Goal: Information Seeking & Learning: Learn about a topic

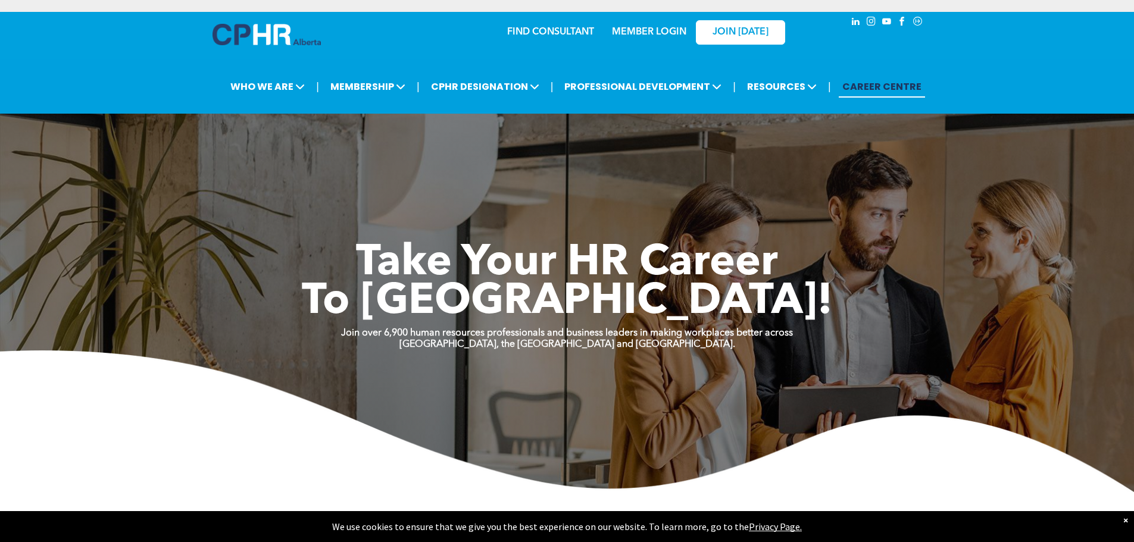
click at [279, 39] on img at bounding box center [267, 34] width 108 height 21
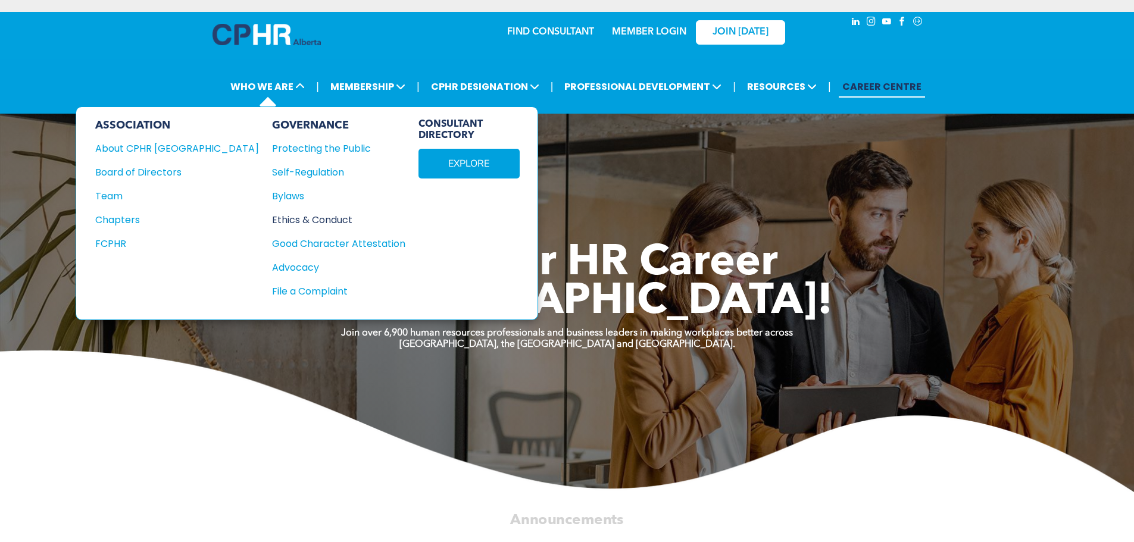
click at [272, 216] on div "Ethics & Conduct" at bounding box center [332, 220] width 120 height 15
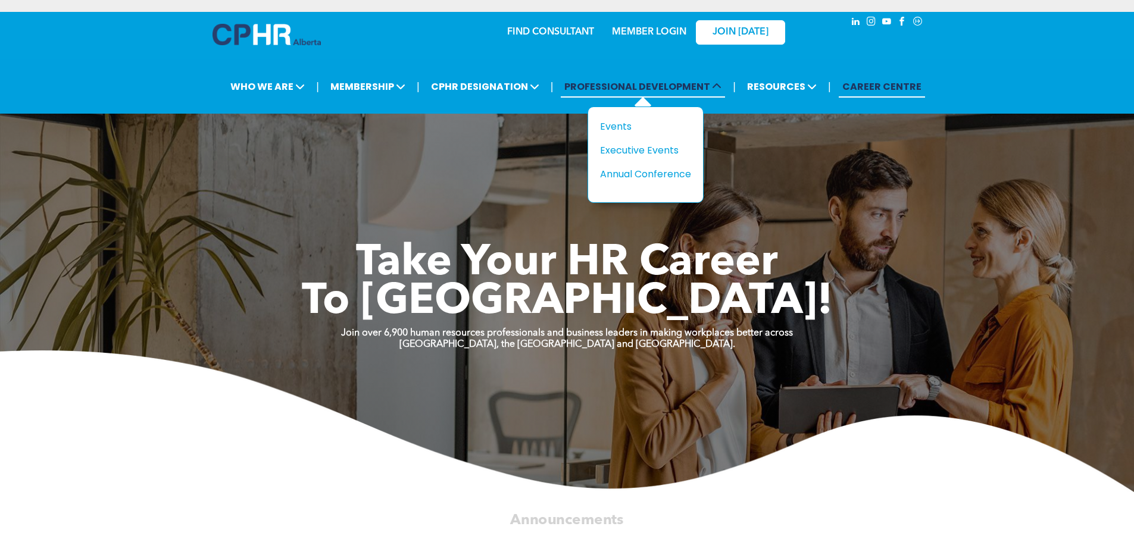
click at [606, 83] on span "PROFESSIONAL DEVELOPMENT" at bounding box center [643, 87] width 164 height 22
click at [613, 124] on div "Events" at bounding box center [641, 126] width 82 height 15
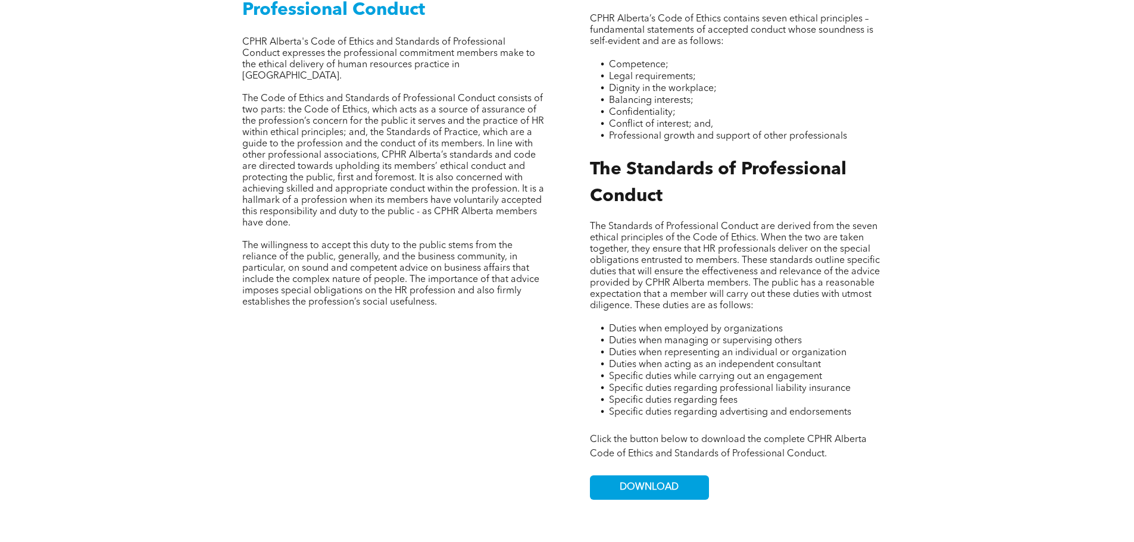
scroll to position [487, 0]
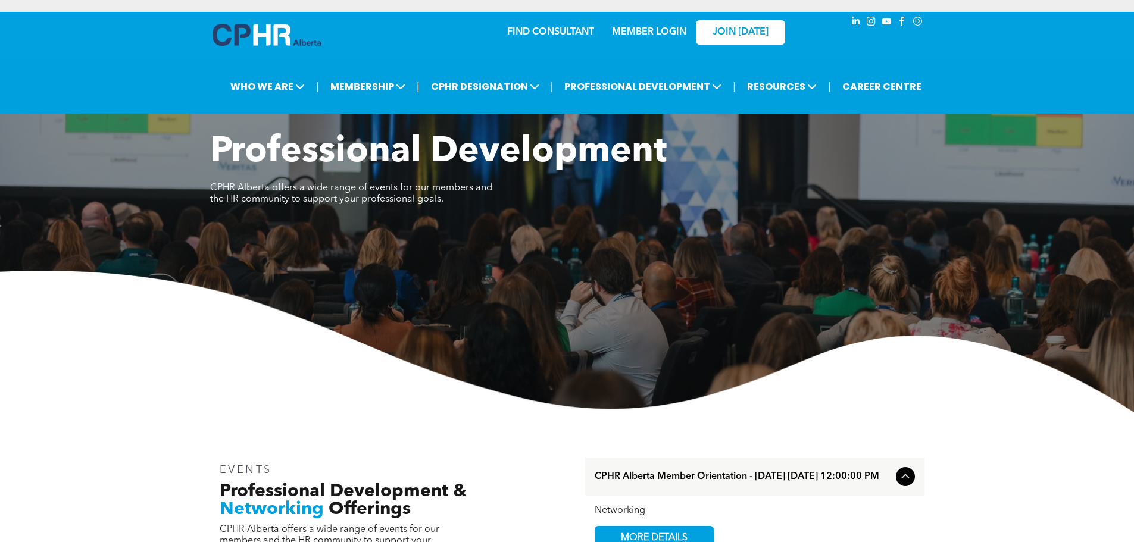
click at [259, 33] on img at bounding box center [267, 35] width 108 height 22
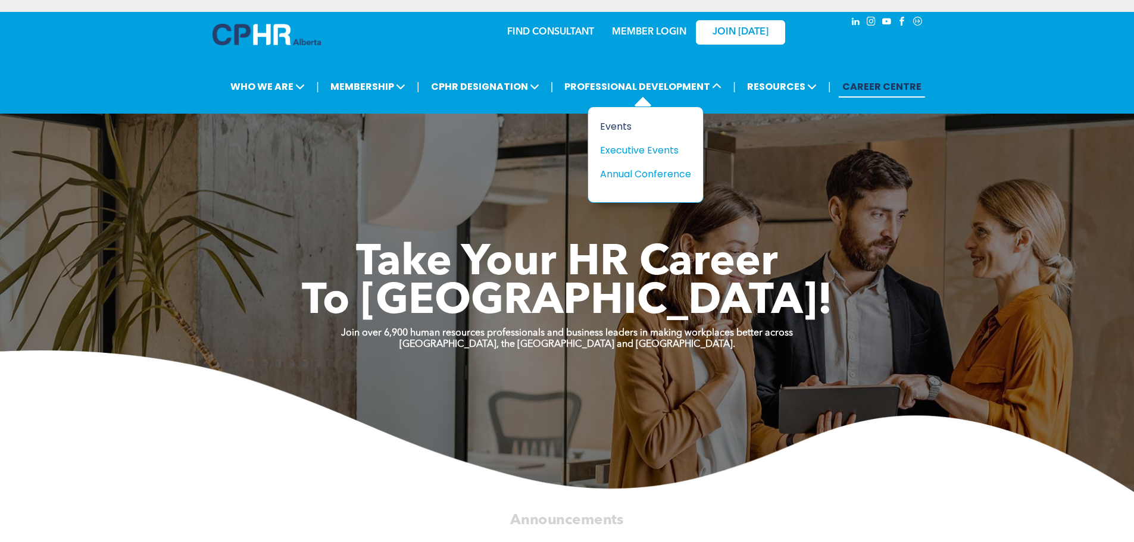
click at [610, 129] on div "Events" at bounding box center [641, 126] width 82 height 15
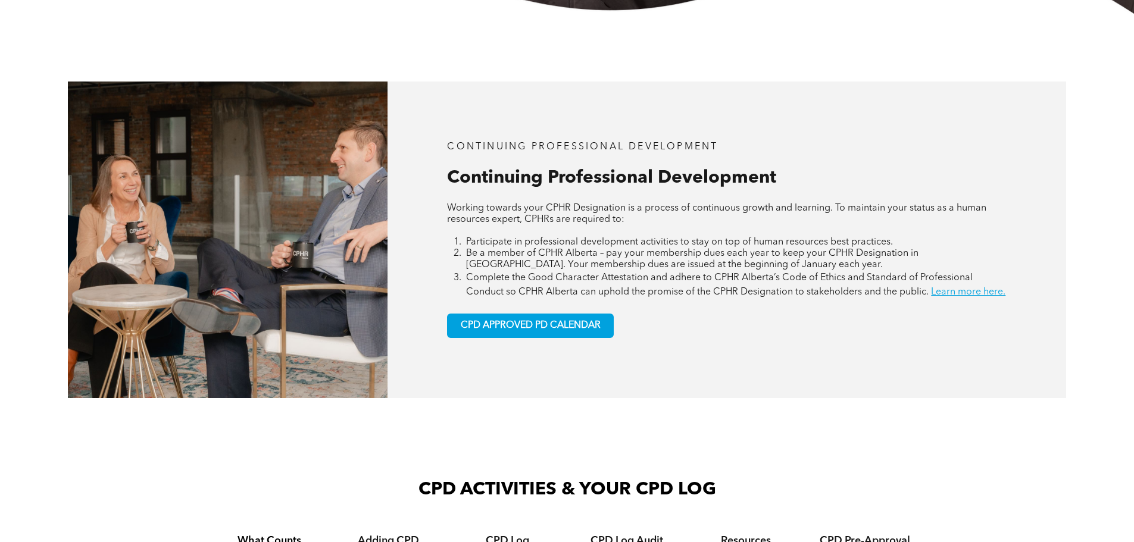
scroll to position [417, 0]
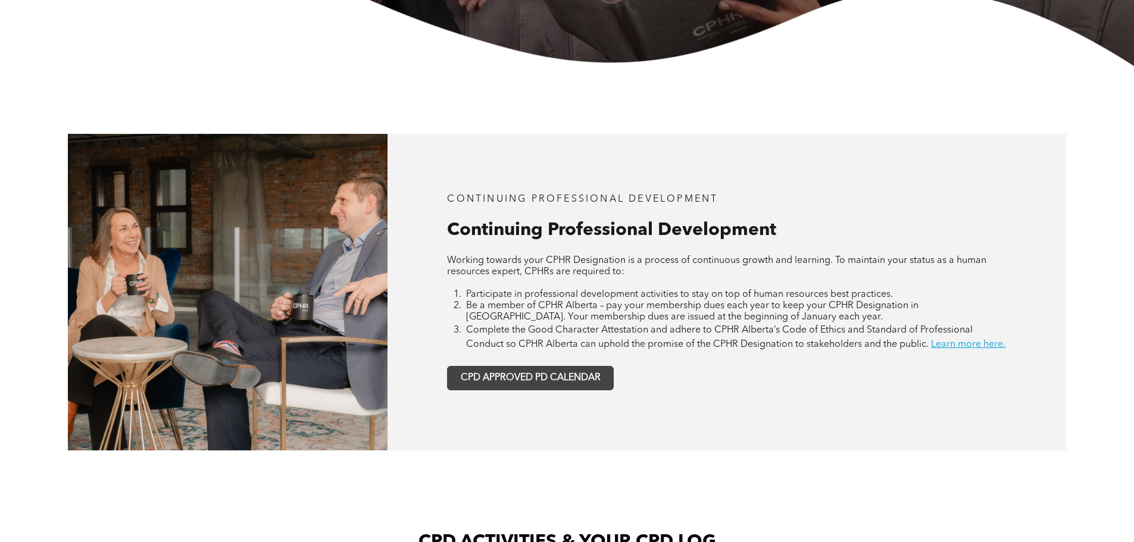
click at [511, 384] on span "CPD APPROVED PD CALENDAR" at bounding box center [531, 378] width 140 height 11
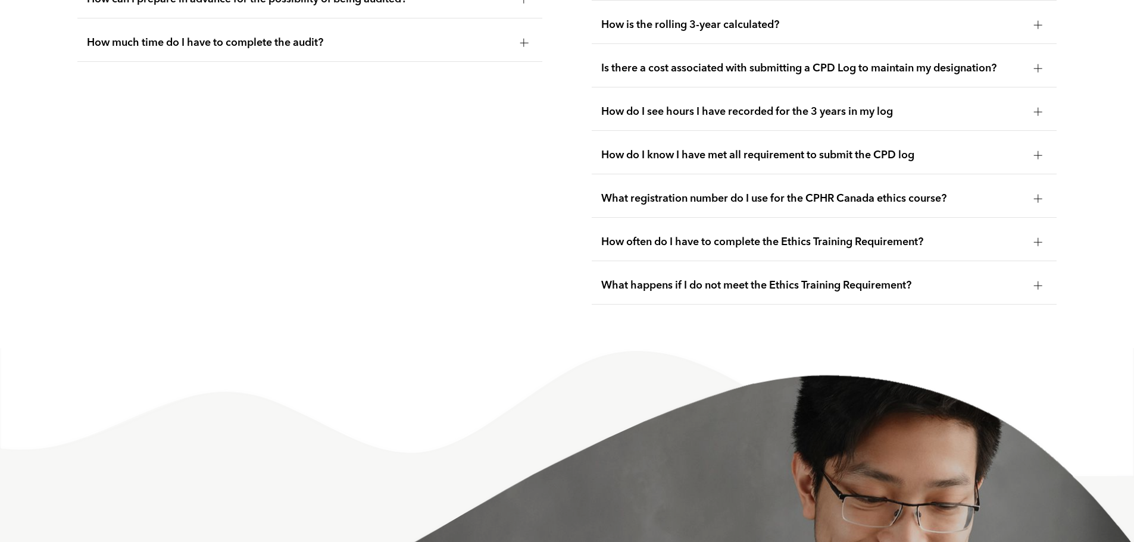
scroll to position [2646, 0]
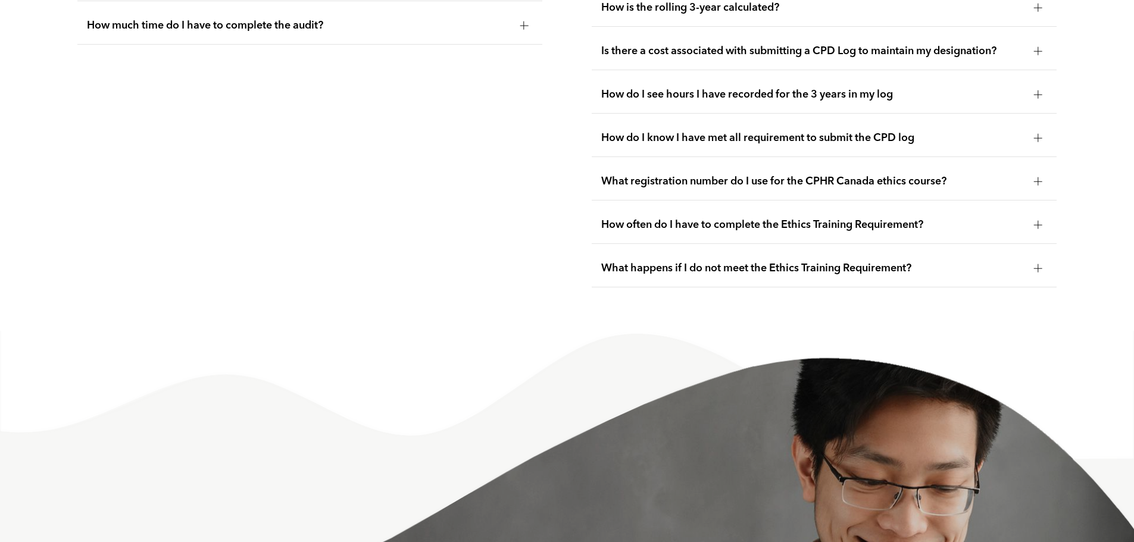
click at [808, 275] on span "What happens if I do not meet the Ethics Training Requirement?" at bounding box center [812, 268] width 423 height 13
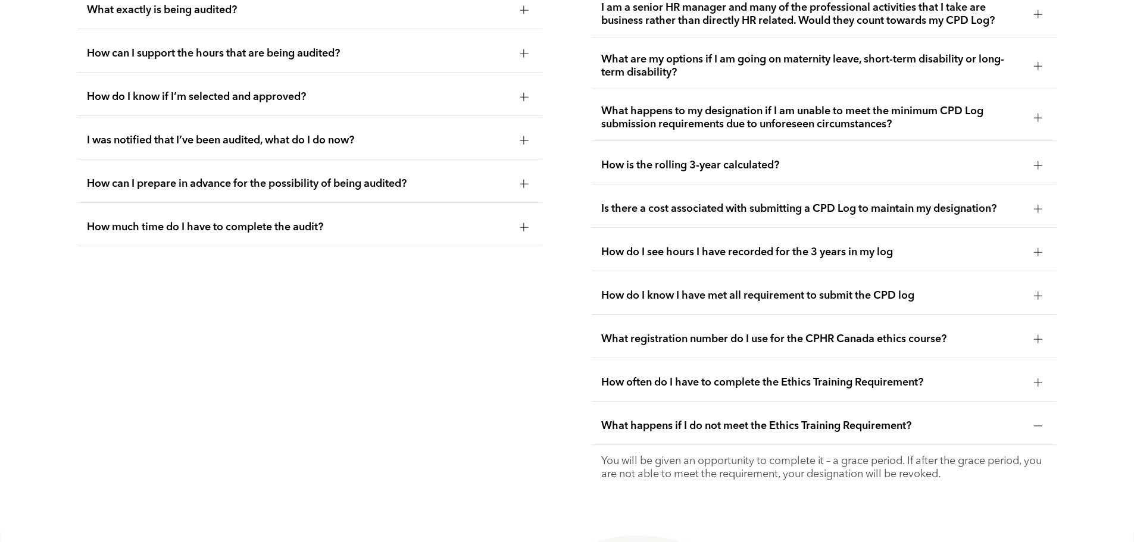
scroll to position [2440, 0]
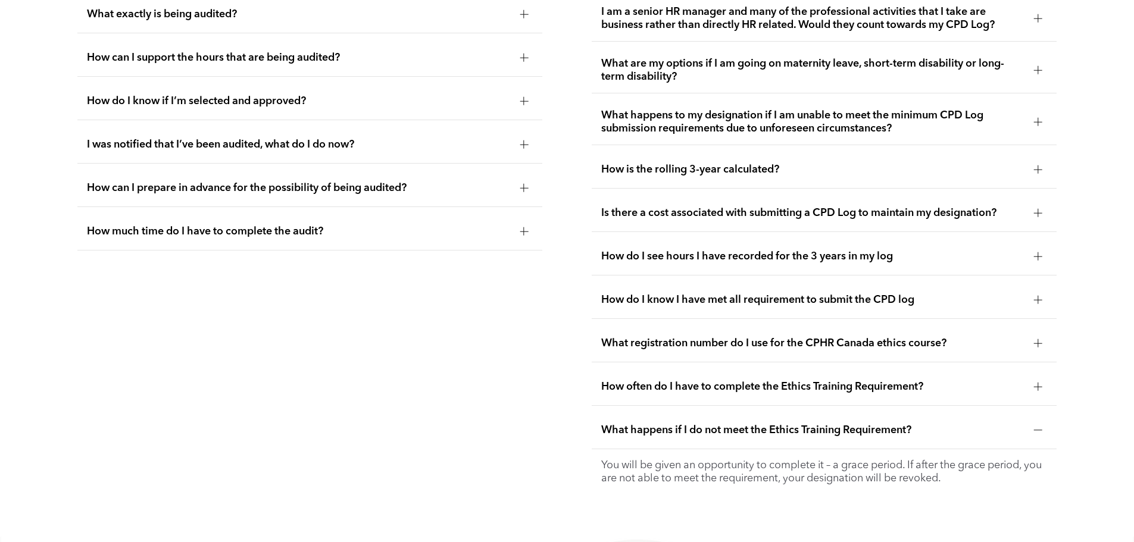
click at [774, 350] on span "What registration number do I use for the CPHR Canada ethics course?" at bounding box center [812, 343] width 423 height 13
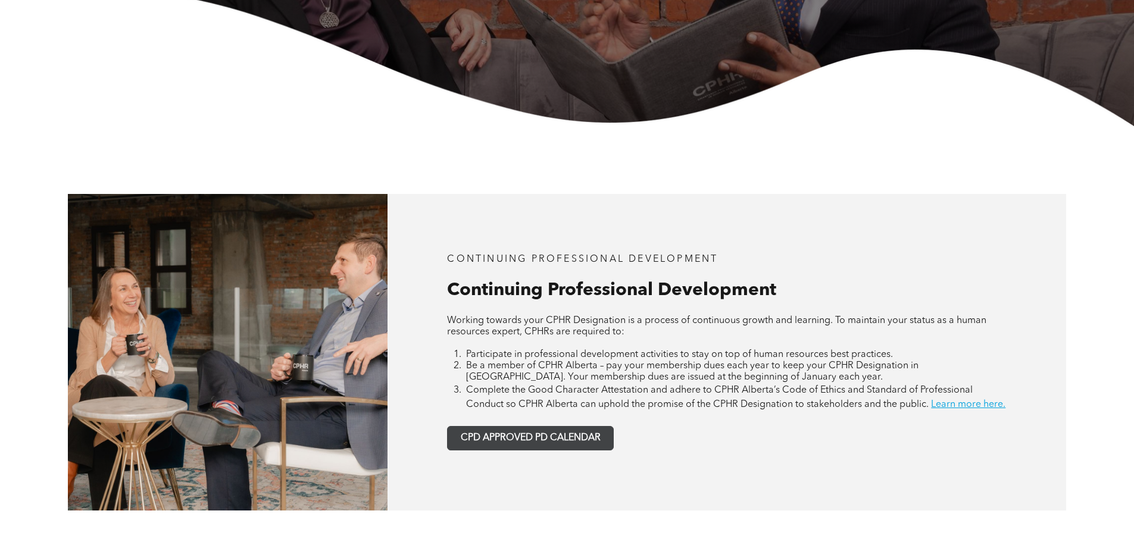
scroll to position [0, 0]
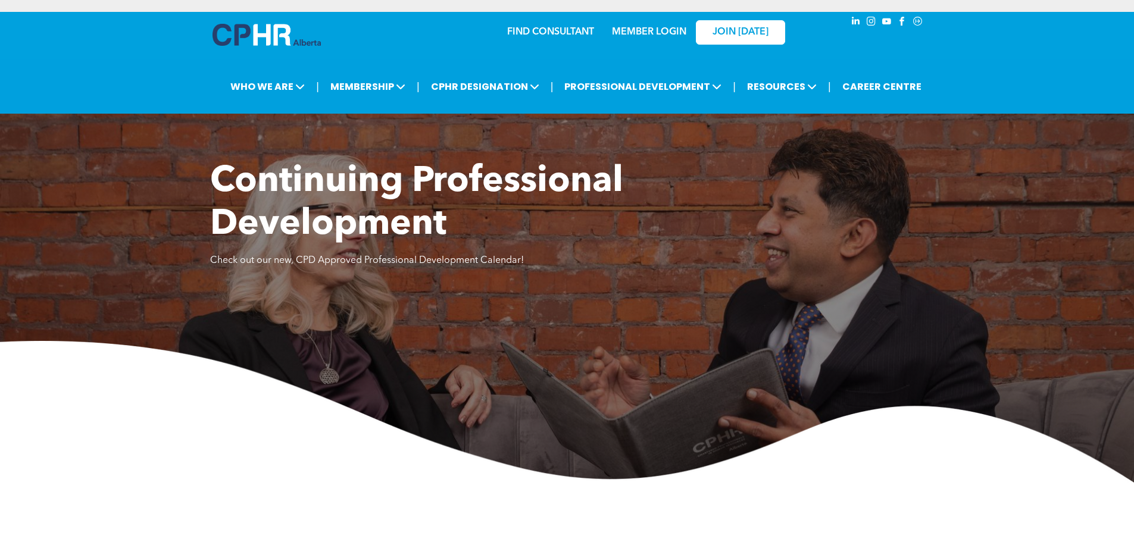
click at [638, 33] on link "MEMBER LOGIN" at bounding box center [649, 32] width 74 height 10
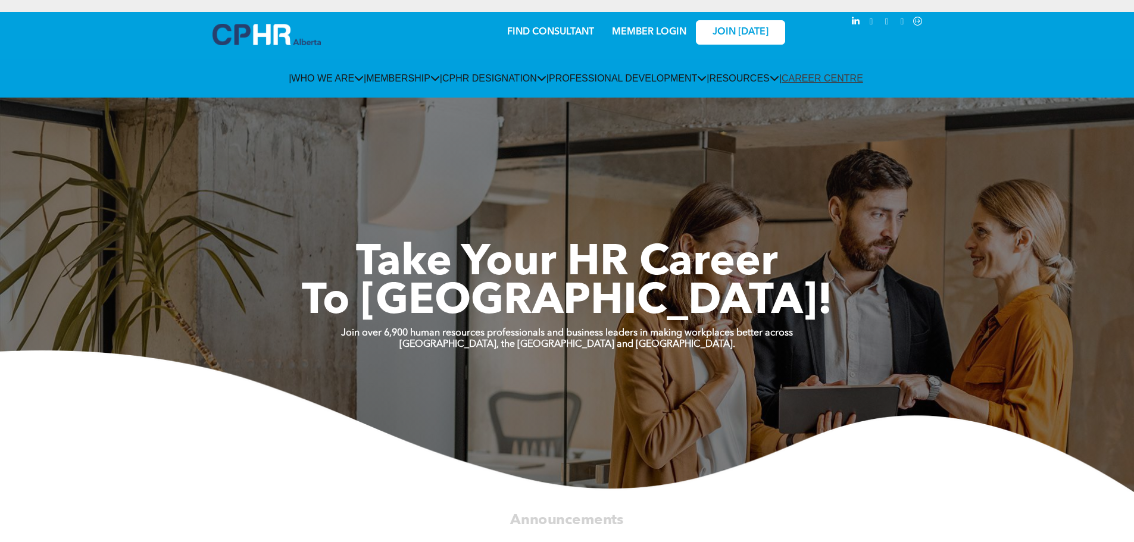
click at [645, 33] on link "MEMBER LOGIN" at bounding box center [649, 32] width 74 height 10
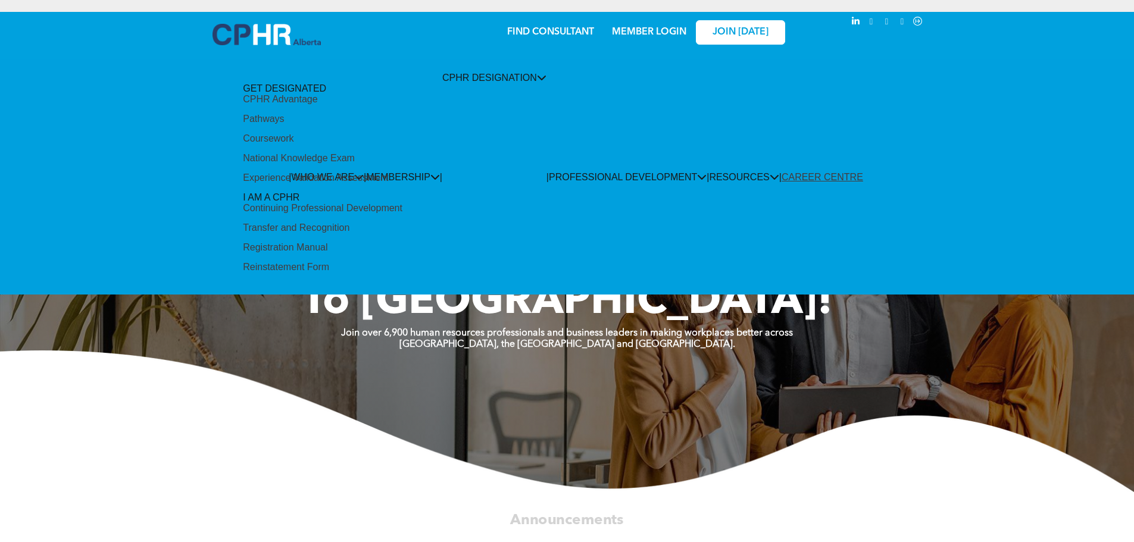
click at [402, 203] on div "Continuing Professional Development" at bounding box center [323, 208] width 160 height 11
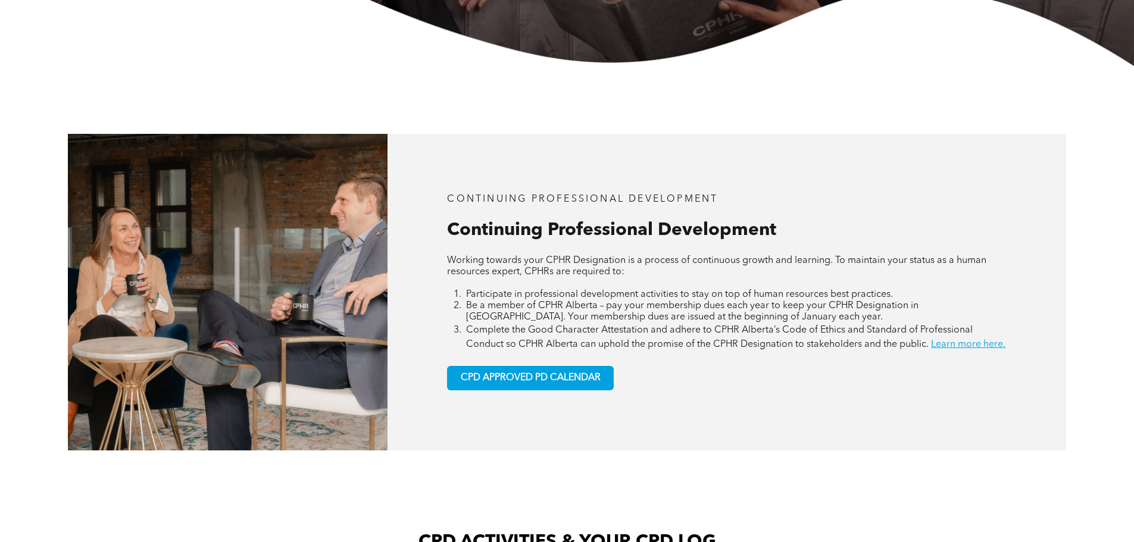
scroll to position [833, 0]
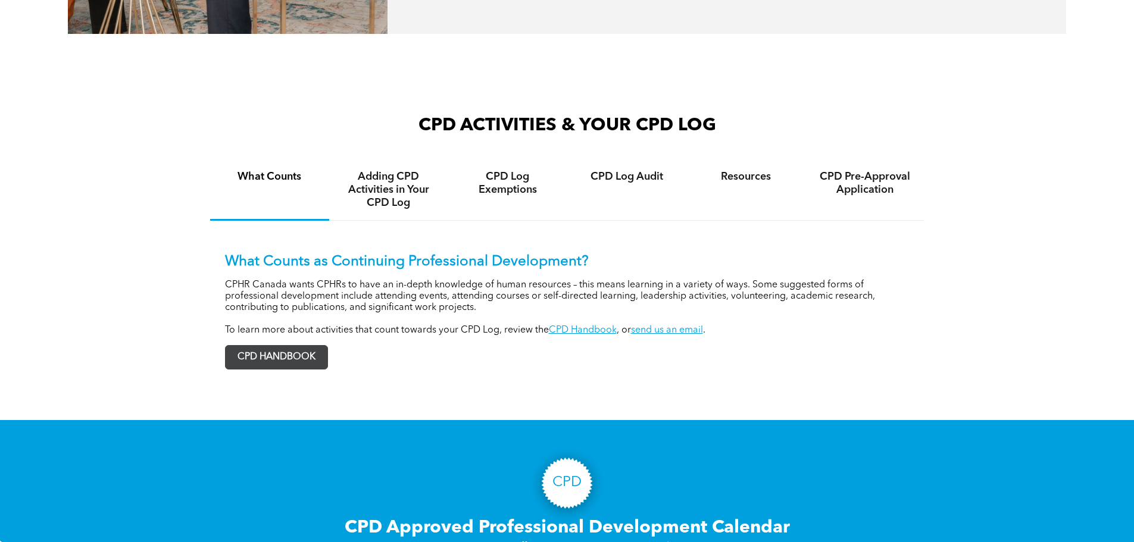
click at [242, 369] on span "CPD HANDBOOK" at bounding box center [277, 357] width 102 height 23
